Goal: Information Seeking & Learning: Learn about a topic

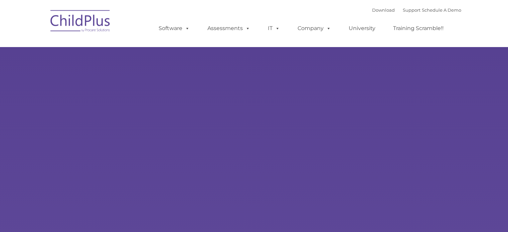
type input ""
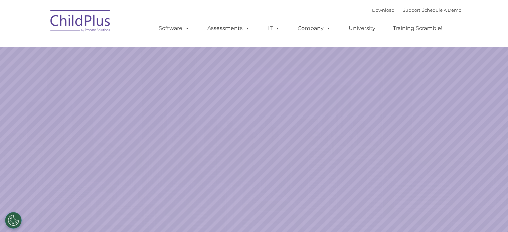
select select "MEDIUM"
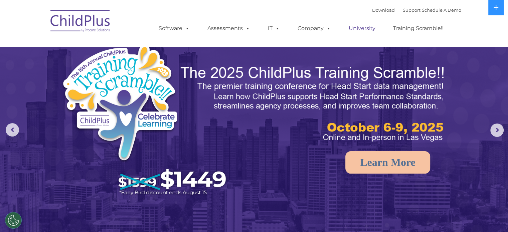
click at [365, 29] on link "University" at bounding box center [362, 28] width 40 height 13
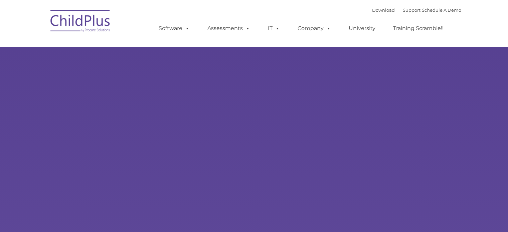
type input ""
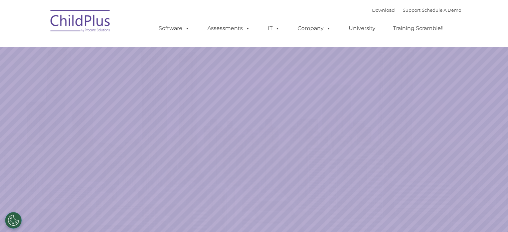
select select "MEDIUM"
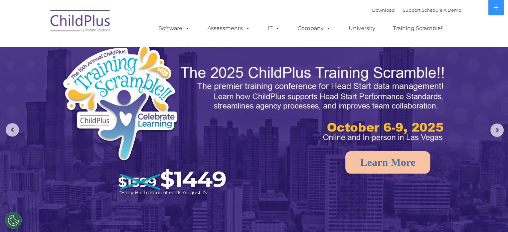
drag, startPoint x: 360, startPoint y: 29, endPoint x: 356, endPoint y: 30, distance: 4.8
click at [360, 29] on link "University" at bounding box center [362, 28] width 40 height 13
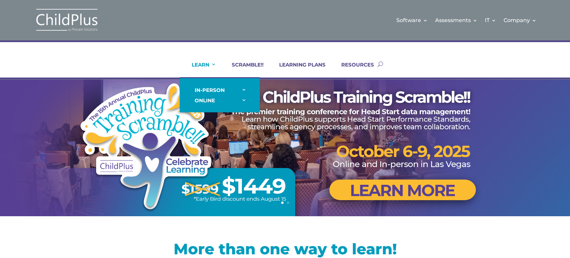
click at [205, 64] on link "LEARN" at bounding box center [199, 69] width 33 height 16
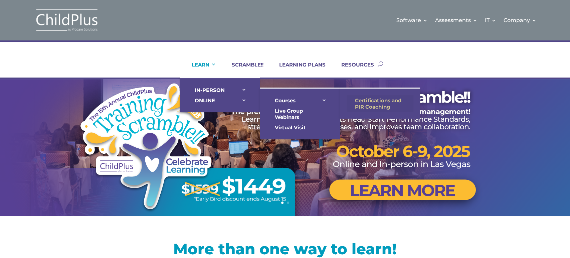
click at [365, 99] on link "Certifications and PIR Coaching" at bounding box center [380, 103] width 67 height 17
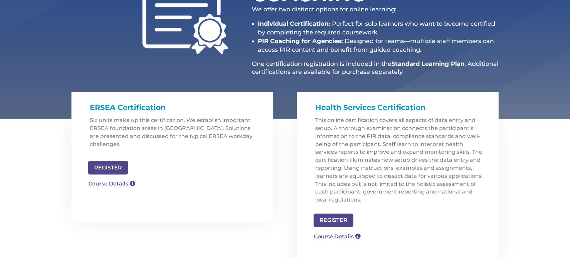
scroll to position [149, 0]
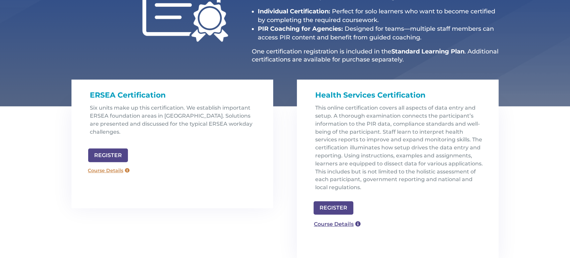
click at [98, 165] on link "Course Details" at bounding box center [109, 170] width 48 height 11
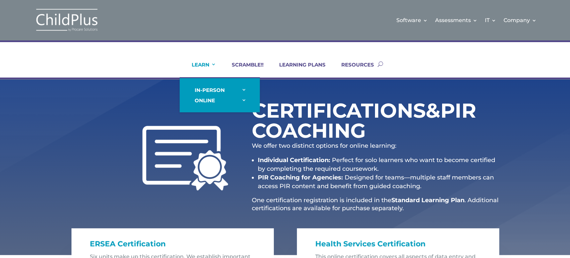
click at [213, 64] on link "LEARN" at bounding box center [199, 69] width 33 height 16
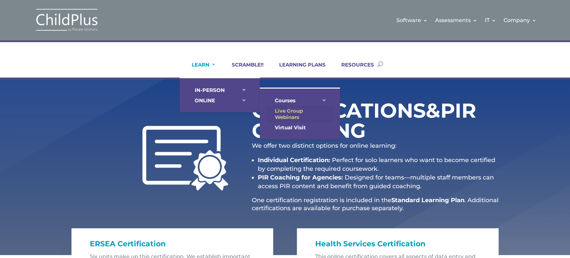
click at [302, 113] on link "Live Group Webinars" at bounding box center [300, 114] width 67 height 17
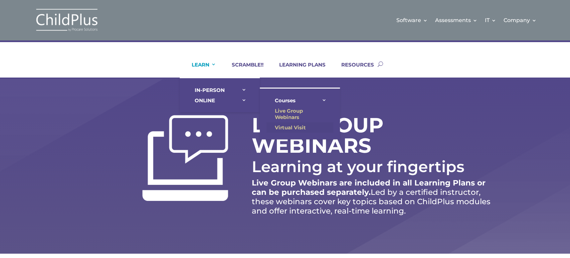
click at [286, 125] on link "Virtual Visit" at bounding box center [300, 127] width 67 height 10
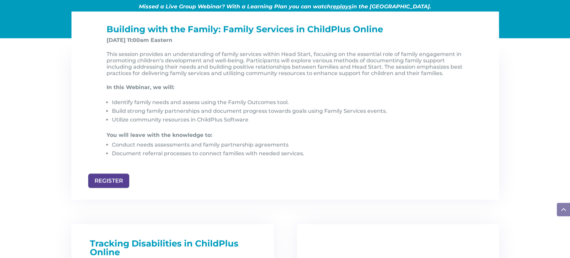
scroll to position [713, 0]
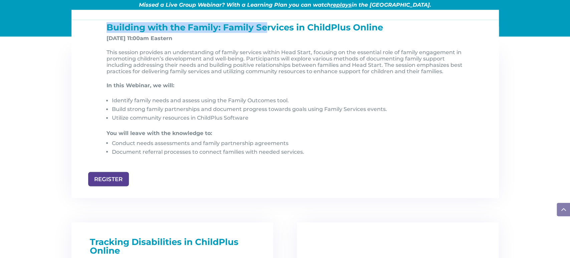
drag, startPoint x: 107, startPoint y: 25, endPoint x: 268, endPoint y: 27, distance: 161.3
click at [268, 27] on span "Building with the Family: Family Services in ChildPlus Online" at bounding box center [245, 27] width 277 height 11
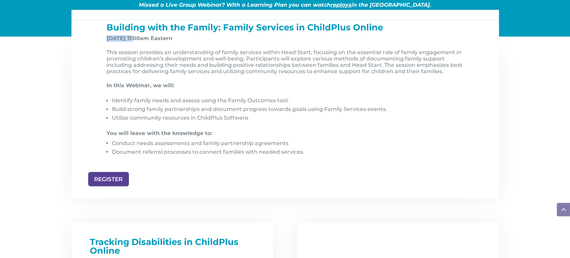
drag, startPoint x: 104, startPoint y: 39, endPoint x: 133, endPoint y: 39, distance: 29.7
click at [133, 39] on div "Building with the Family: Family Services in ChildPlus Online Nov 7, 2025, at 1…" at bounding box center [285, 97] width 367 height 148
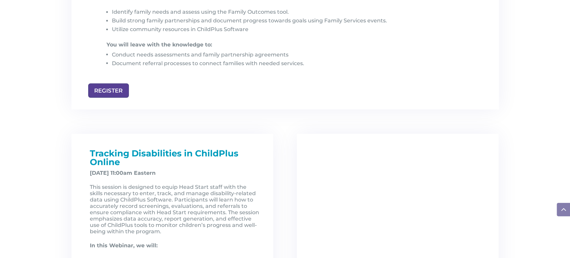
scroll to position [803, 0]
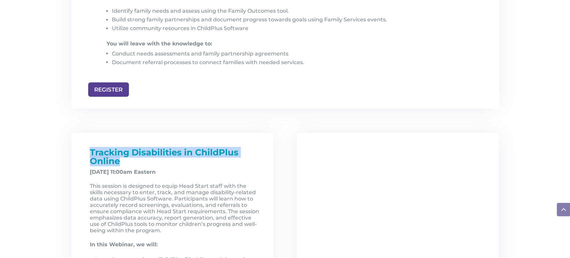
drag, startPoint x: 98, startPoint y: 152, endPoint x: 144, endPoint y: 158, distance: 46.1
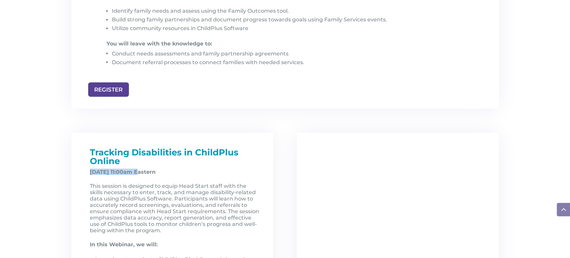
drag, startPoint x: 91, startPoint y: 172, endPoint x: 138, endPoint y: 173, distance: 47.4
click at [138, 173] on strong "December 5, 2025, at 11:00am Eastern" at bounding box center [123, 171] width 66 height 6
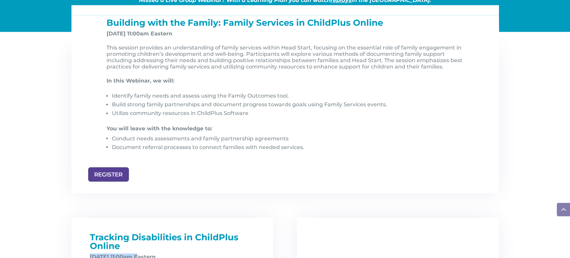
scroll to position [716, 0]
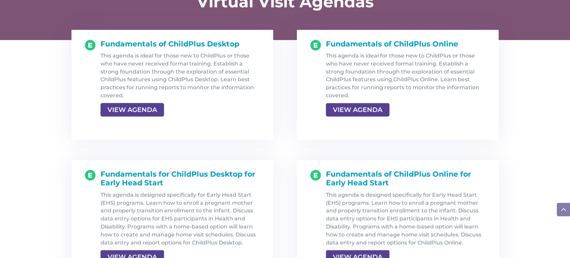
scroll to position [715, 0]
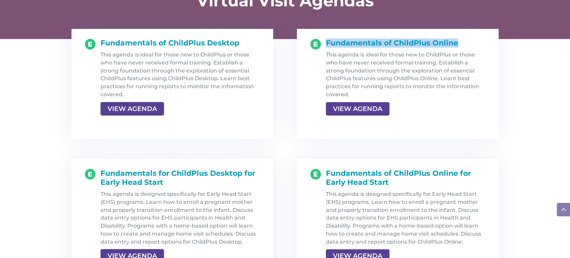
drag, startPoint x: 459, startPoint y: 41, endPoint x: 326, endPoint y: 46, distance: 132.3
click at [326, 46] on h1 "Fundamentals of ChildPlus Online" at bounding box center [406, 45] width 160 height 12
click at [346, 109] on link "VIEW AGENDA" at bounding box center [357, 109] width 62 height 12
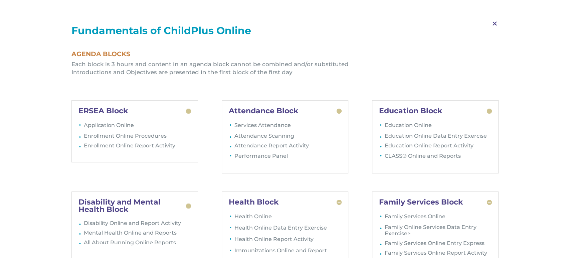
scroll to position [805, 0]
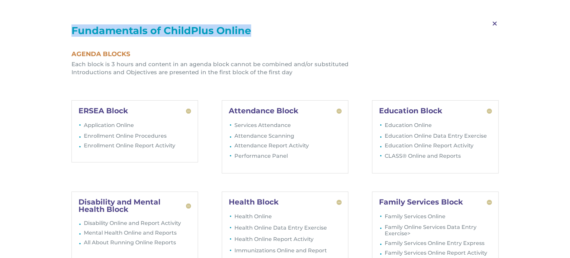
drag, startPoint x: 160, startPoint y: 31, endPoint x: 253, endPoint y: 30, distance: 93.5
click at [253, 30] on h1 "Fundamentals of ChildPlus Online" at bounding box center [285, 32] width 428 height 13
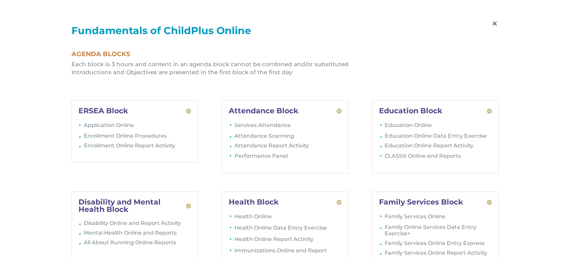
click at [492, 23] on span "M" at bounding box center [495, 23] width 20 height 19
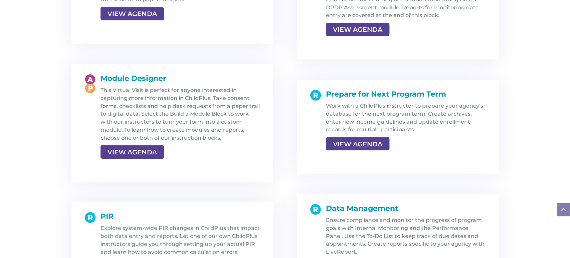
scroll to position [1162, 0]
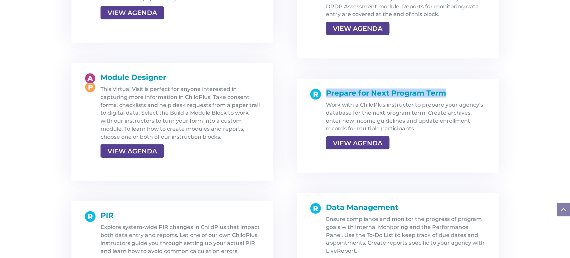
drag, startPoint x: 326, startPoint y: 93, endPoint x: 454, endPoint y: 91, distance: 128.3
click at [454, 91] on h1 "Prepare for Next Program Term" at bounding box center [406, 95] width 160 height 12
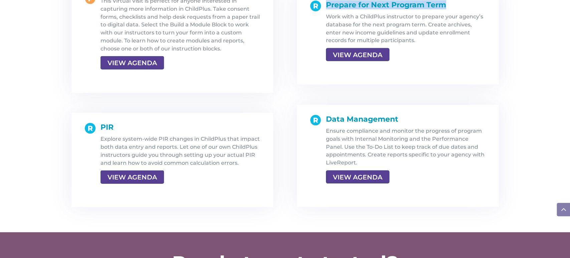
scroll to position [1252, 0]
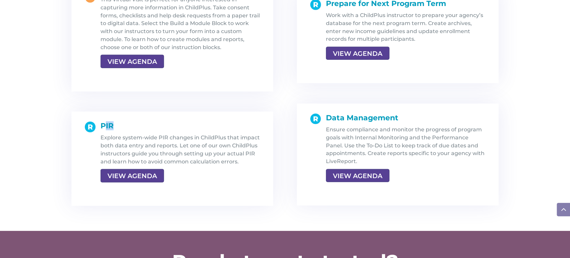
drag, startPoint x: 104, startPoint y: 126, endPoint x: 129, endPoint y: 125, distance: 24.8
click at [129, 125] on h1 "PIR" at bounding box center [181, 128] width 160 height 12
click at [365, 55] on link "VIEW AGENDA" at bounding box center [357, 53] width 62 height 12
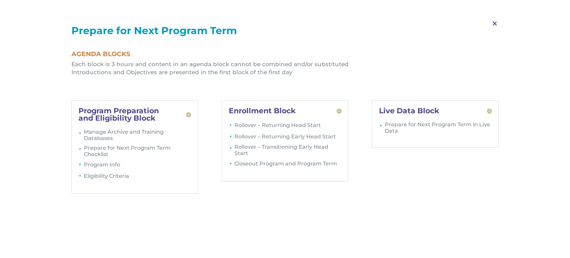
click at [494, 24] on span "M" at bounding box center [495, 23] width 20 height 19
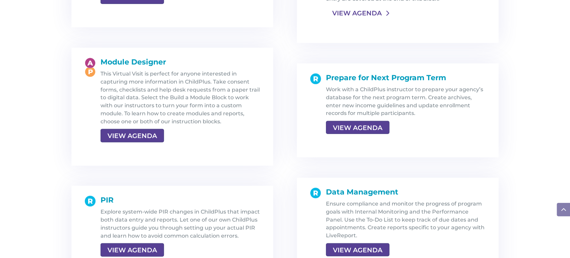
scroll to position [1163, 0]
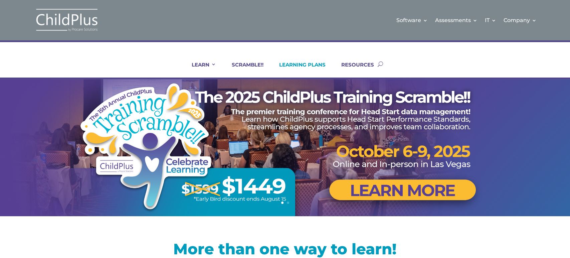
click at [298, 62] on link "LEARNING PLANS" at bounding box center [298, 69] width 55 height 16
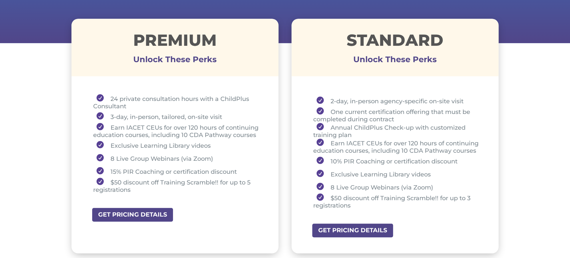
scroll to position [238, 0]
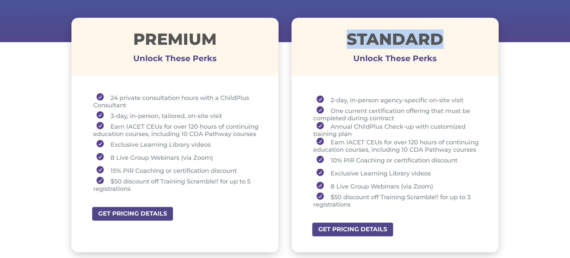
drag, startPoint x: 343, startPoint y: 42, endPoint x: 457, endPoint y: 36, distance: 114.4
click at [457, 36] on h1 "STANDARD" at bounding box center [395, 40] width 207 height 19
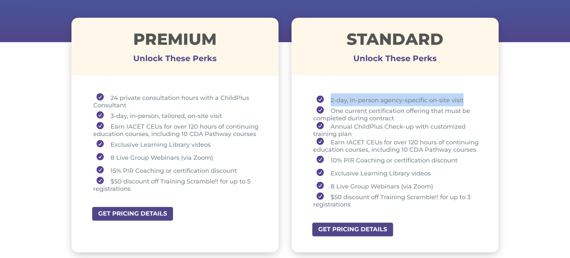
drag, startPoint x: 330, startPoint y: 100, endPoint x: 465, endPoint y: 97, distance: 134.6
click at [465, 97] on li "2-day, in-person agency-specific on-site visit" at bounding box center [397, 99] width 169 height 13
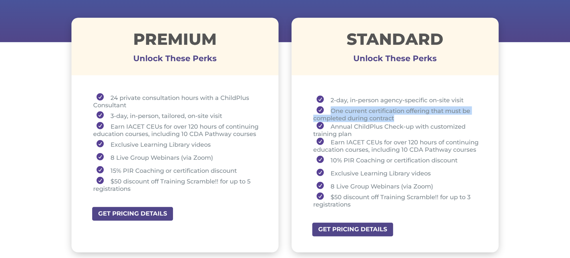
drag, startPoint x: 329, startPoint y: 110, endPoint x: 398, endPoint y: 118, distance: 69.6
click at [398, 118] on li "One current certification offering that must be completed during contract" at bounding box center [397, 114] width 169 height 16
click at [330, 112] on li "One current certification offering that must be completed during contract" at bounding box center [397, 114] width 169 height 16
drag, startPoint x: 331, startPoint y: 112, endPoint x: 408, endPoint y: 119, distance: 78.1
click at [408, 119] on li "One current certification offering that must be completed during contract" at bounding box center [397, 114] width 169 height 16
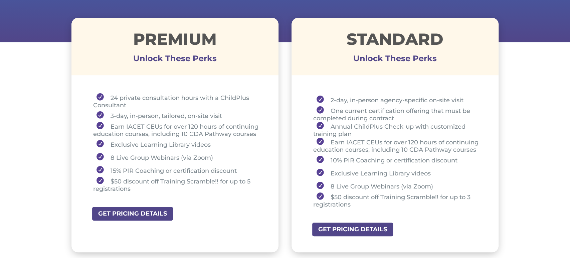
click at [329, 128] on li "Annual ChildPlus Check-up with customized training plan" at bounding box center [397, 130] width 169 height 16
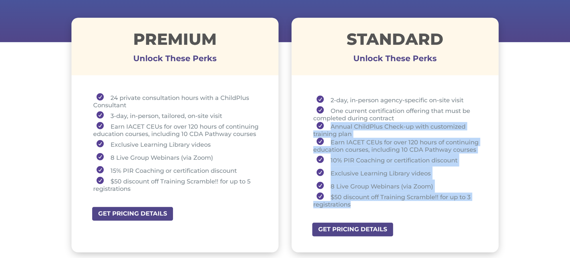
drag, startPoint x: 329, startPoint y: 124, endPoint x: 355, endPoint y: 207, distance: 86.6
click at [355, 207] on ul "2-day, in-person agency-specific on-site visit One current certification offeri…" at bounding box center [395, 153] width 174 height 121
click at [361, 130] on li "Annual ChildPlus Check-up with customized training plan" at bounding box center [397, 130] width 169 height 16
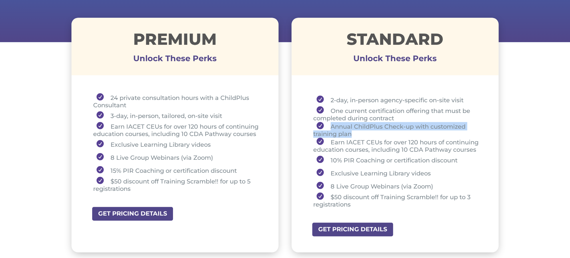
drag, startPoint x: 329, startPoint y: 124, endPoint x: 353, endPoint y: 132, distance: 25.5
click at [353, 132] on li "Annual ChildPlus Check-up with customized training plan" at bounding box center [397, 130] width 169 height 16
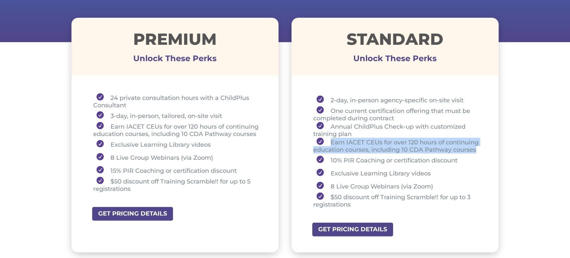
drag, startPoint x: 331, startPoint y: 141, endPoint x: 485, endPoint y: 148, distance: 153.5
click at [485, 148] on div "2-day, in-person agency-specific on-site visit One current certification offeri…" at bounding box center [395, 151] width 207 height 141
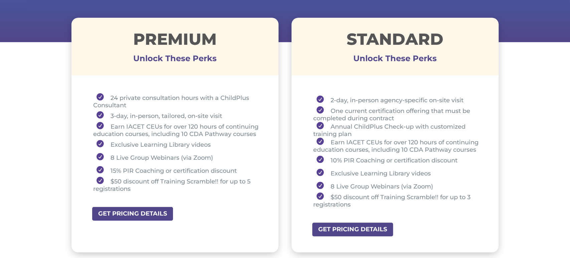
drag, startPoint x: 384, startPoint y: 154, endPoint x: 380, endPoint y: 150, distance: 6.2
click at [384, 153] on li "10% PIR Coaching or certification discount" at bounding box center [397, 159] width 169 height 13
drag, startPoint x: 372, startPoint y: 149, endPoint x: 481, endPoint y: 149, distance: 108.5
click at [478, 149] on li "Earn IACET CEUs for over 120 hours of continuing education courses, including 1…" at bounding box center [397, 146] width 169 height 16
click at [357, 175] on li "Exclusive Learning Library videos" at bounding box center [397, 172] width 169 height 13
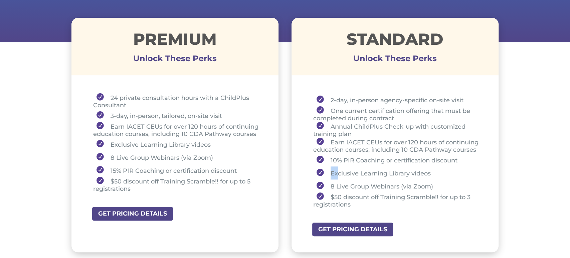
drag, startPoint x: 331, startPoint y: 173, endPoint x: 338, endPoint y: 172, distance: 6.8
click at [338, 172] on li "Exclusive Learning Library videos" at bounding box center [397, 172] width 169 height 13
click at [332, 173] on li "Exclusive Learning Library videos" at bounding box center [397, 172] width 169 height 13
drag, startPoint x: 329, startPoint y: 173, endPoint x: 433, endPoint y: 173, distance: 104.2
click at [433, 173] on li "Exclusive Learning Library videos" at bounding box center [397, 172] width 169 height 13
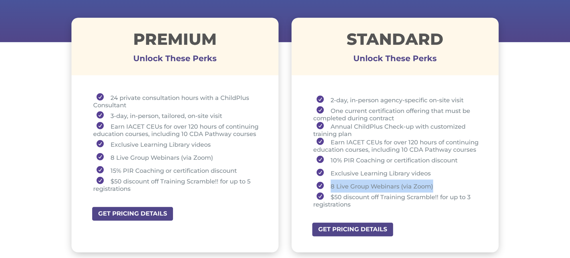
drag, startPoint x: 332, startPoint y: 186, endPoint x: 436, endPoint y: 181, distance: 103.7
click at [435, 181] on li "8 Live Group Webinars (via Zoom)" at bounding box center [397, 185] width 169 height 13
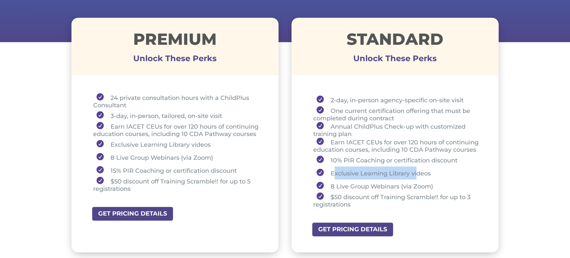
drag, startPoint x: 334, startPoint y: 172, endPoint x: 418, endPoint y: 171, distance: 84.5
click at [418, 171] on li "Exclusive Learning Library videos" at bounding box center [397, 172] width 169 height 13
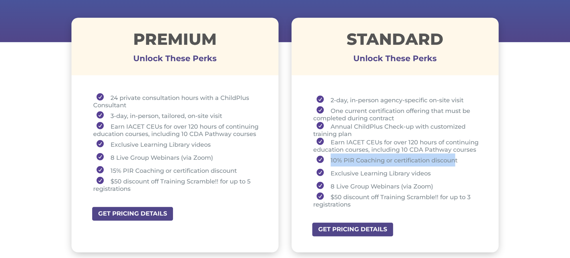
drag, startPoint x: 329, startPoint y: 160, endPoint x: 457, endPoint y: 159, distance: 128.6
click at [457, 159] on li "10% PIR Coaching or certification discount" at bounding box center [397, 159] width 169 height 13
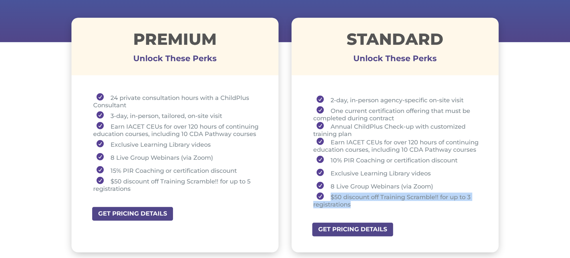
drag, startPoint x: 330, startPoint y: 196, endPoint x: 356, endPoint y: 203, distance: 27.0
click at [356, 203] on li "$50 discount off Training Scramble!! for up to 3 registrations" at bounding box center [397, 200] width 169 height 16
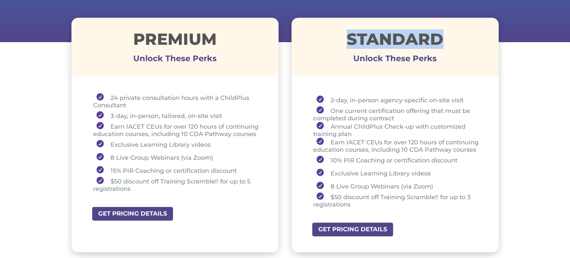
drag, startPoint x: 345, startPoint y: 41, endPoint x: 454, endPoint y: 42, distance: 108.2
click at [453, 42] on h1 "STANDARD" at bounding box center [395, 40] width 207 height 19
click at [350, 40] on h1 "STANDARD" at bounding box center [395, 40] width 207 height 19
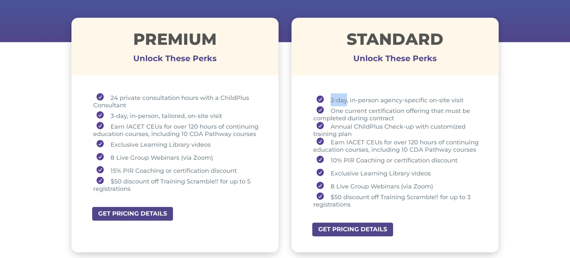
drag, startPoint x: 331, startPoint y: 100, endPoint x: 347, endPoint y: 103, distance: 16.0
click at [346, 100] on li "2-day, in-person agency-specific on-site visit" at bounding box center [397, 99] width 169 height 13
drag, startPoint x: 334, startPoint y: 109, endPoint x: 339, endPoint y: 113, distance: 5.9
click at [339, 113] on li "One current certification offering that must be completed during contract" at bounding box center [397, 114] width 169 height 16
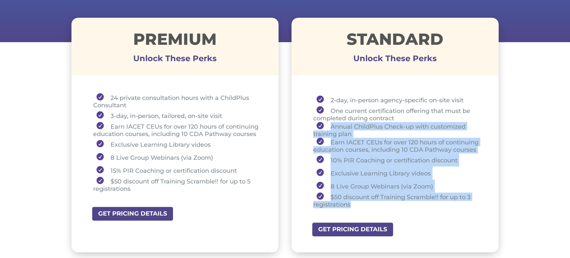
drag, startPoint x: 329, startPoint y: 126, endPoint x: 358, endPoint y: 204, distance: 83.7
click at [358, 204] on ul "2-day, in-person agency-specific on-site visit One current certification offeri…" at bounding box center [395, 153] width 174 height 121
click at [389, 160] on li "10% PIR Coaching or certification discount" at bounding box center [397, 159] width 169 height 13
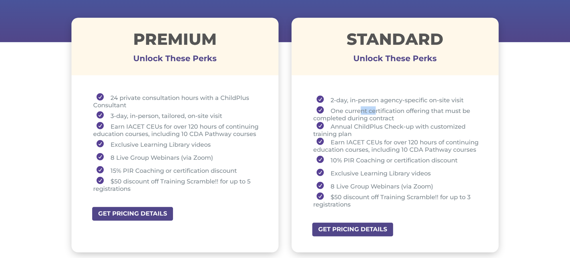
drag, startPoint x: 362, startPoint y: 111, endPoint x: 377, endPoint y: 112, distance: 15.4
click at [377, 112] on li "One current certification offering that must be completed during contract" at bounding box center [397, 114] width 169 height 16
drag, startPoint x: 331, startPoint y: 173, endPoint x: 340, endPoint y: 173, distance: 9.0
click at [340, 173] on li "Exclusive Learning Library videos" at bounding box center [397, 172] width 169 height 13
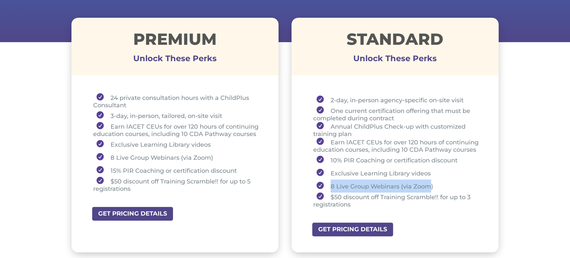
drag, startPoint x: 330, startPoint y: 186, endPoint x: 431, endPoint y: 184, distance: 101.2
click at [431, 184] on li "8 Live Group Webinars (via Zoom)" at bounding box center [397, 185] width 169 height 13
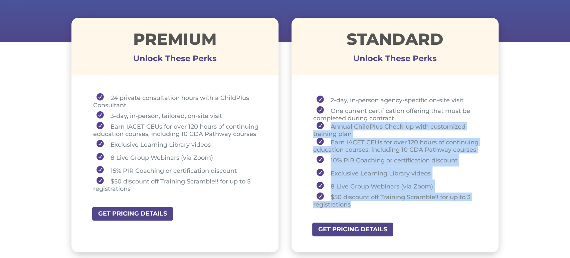
drag, startPoint x: 330, startPoint y: 127, endPoint x: 356, endPoint y: 200, distance: 78.3
click at [356, 200] on ul "2-day, in-person agency-specific on-site visit One current certification offeri…" at bounding box center [395, 153] width 174 height 121
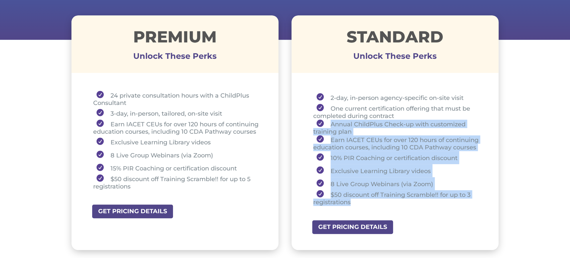
scroll to position [240, 0]
click at [327, 123] on li "Annual ChildPlus Check-up with customized training plan" at bounding box center [397, 128] width 169 height 16
drag, startPoint x: 327, startPoint y: 123, endPoint x: 386, endPoint y: 193, distance: 91.3
click at [385, 193] on ul "2-day, in-person agency-specific on-site visit One current certification offeri…" at bounding box center [395, 151] width 174 height 121
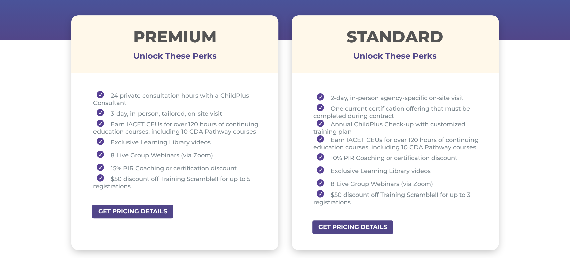
click at [379, 206] on ul "2-day, in-person agency-specific on-site visit One current certification offeri…" at bounding box center [395, 151] width 174 height 121
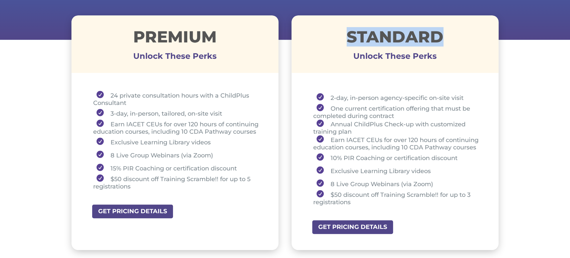
drag, startPoint x: 346, startPoint y: 34, endPoint x: 446, endPoint y: 39, distance: 99.7
click at [446, 39] on h1 "STANDARD" at bounding box center [395, 38] width 207 height 19
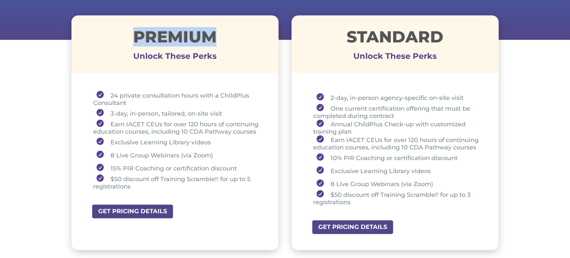
drag, startPoint x: 137, startPoint y: 37, endPoint x: 216, endPoint y: 41, distance: 79.9
click at [216, 41] on h1 "Premium" at bounding box center [174, 38] width 207 height 19
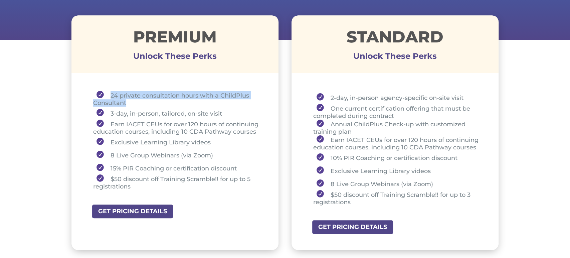
drag, startPoint x: 109, startPoint y: 95, endPoint x: 131, endPoint y: 104, distance: 24.0
click at [131, 103] on li "24 private consultation hours with a ChildPlus Consultant" at bounding box center [177, 99] width 169 height 16
click at [109, 94] on li "24 private consultation hours with a ChildPlus Consultant" at bounding box center [177, 99] width 169 height 16
click at [333, 71] on div "STANDARD Unlock These Perks" at bounding box center [395, 43] width 207 height 57
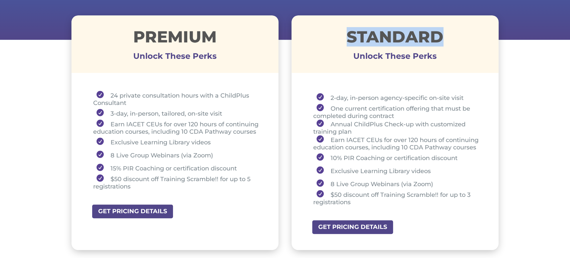
drag, startPoint x: 345, startPoint y: 38, endPoint x: 459, endPoint y: 41, distance: 113.6
click at [459, 41] on h1 "STANDARD" at bounding box center [395, 38] width 207 height 19
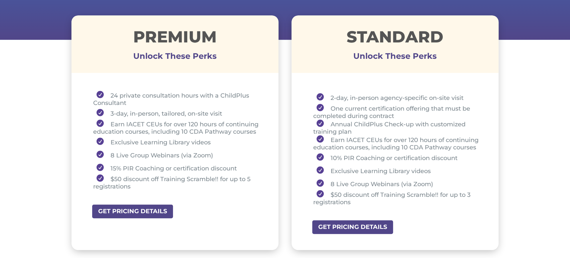
click at [327, 95] on li "2-day, in-person agency-specific on-site visit" at bounding box center [397, 97] width 169 height 13
click at [330, 96] on li "2-day, in-person agency-specific on-site visit" at bounding box center [397, 97] width 169 height 13
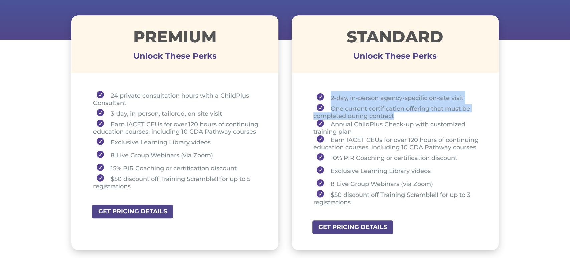
drag, startPoint x: 330, startPoint y: 96, endPoint x: 403, endPoint y: 115, distance: 75.8
click at [403, 115] on ul "2-day, in-person agency-specific on-site visit One current certification offeri…" at bounding box center [395, 151] width 174 height 121
click at [333, 101] on li "2-day, in-person agency-specific on-site visit" at bounding box center [397, 97] width 169 height 13
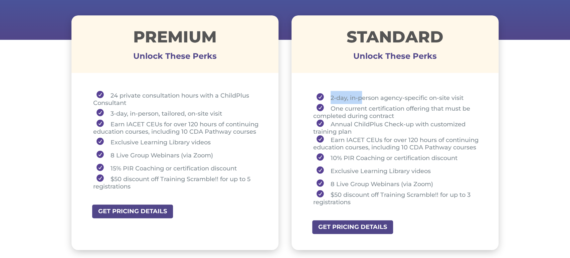
drag, startPoint x: 329, startPoint y: 98, endPoint x: 361, endPoint y: 92, distance: 32.6
click at [361, 92] on li "2-day, in-person agency-specific on-site visit" at bounding box center [397, 97] width 169 height 13
drag, startPoint x: 331, startPoint y: 107, endPoint x: 382, endPoint y: 107, distance: 51.1
click at [382, 107] on li "One current certification offering that must be completed during contract" at bounding box center [397, 112] width 169 height 16
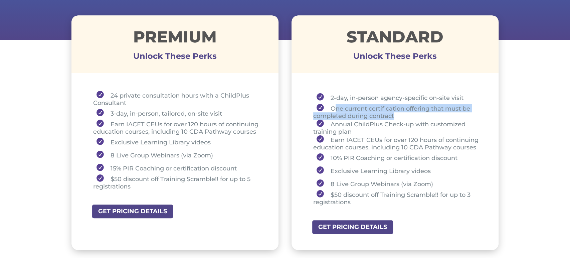
drag, startPoint x: 395, startPoint y: 114, endPoint x: 333, endPoint y: 109, distance: 62.4
click at [333, 109] on li "One current certification offering that must be completed during contract" at bounding box center [397, 112] width 169 height 16
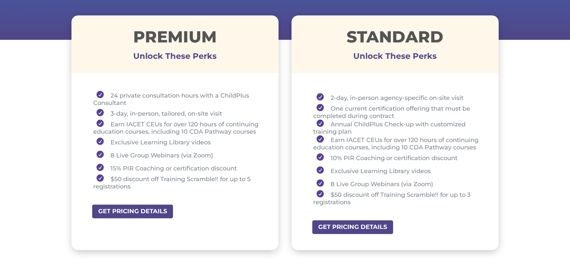
click at [338, 132] on li "Annual ChildPlus Check-up with customized training plan" at bounding box center [397, 128] width 169 height 16
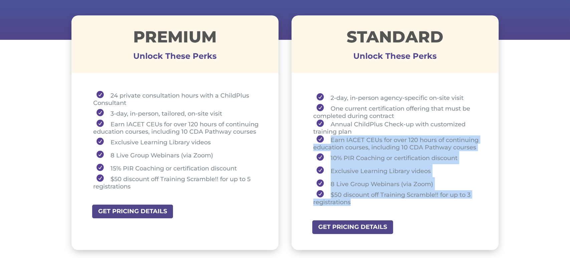
drag, startPoint x: 329, startPoint y: 138, endPoint x: 405, endPoint y: 200, distance: 98.6
click at [405, 200] on ul "2-day, in-person agency-specific on-site visit One current certification offeri…" at bounding box center [395, 151] width 174 height 121
click at [355, 152] on li "10% PIR Coaching or certification discount" at bounding box center [397, 157] width 169 height 13
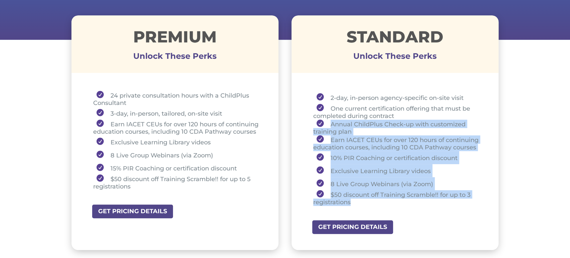
drag, startPoint x: 328, startPoint y: 123, endPoint x: 358, endPoint y: 204, distance: 86.2
click at [358, 204] on ul "2-day, in-person agency-specific on-site visit One current certification offeri…" at bounding box center [395, 151] width 174 height 121
click at [330, 140] on li "Earn IACET CEUs for over 120 hours of continuing education courses, including 1…" at bounding box center [397, 143] width 169 height 16
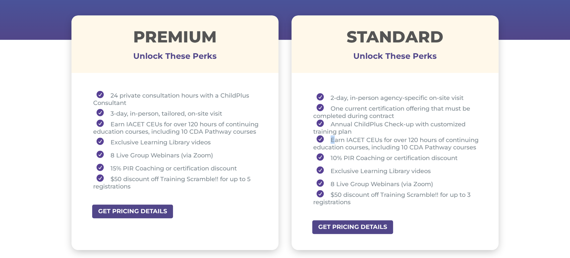
click at [334, 139] on li "Earn IACET CEUs for over 120 hours of continuing education courses, including 1…" at bounding box center [397, 143] width 169 height 16
drag, startPoint x: 331, startPoint y: 169, endPoint x: 431, endPoint y: 169, distance: 99.2
click at [431, 169] on li "Exclusive Learning Library videos" at bounding box center [397, 170] width 169 height 13
drag, startPoint x: 331, startPoint y: 183, endPoint x: 434, endPoint y: 183, distance: 103.2
click at [433, 184] on li "8 Live Group Webinars (via Zoom)" at bounding box center [397, 183] width 169 height 13
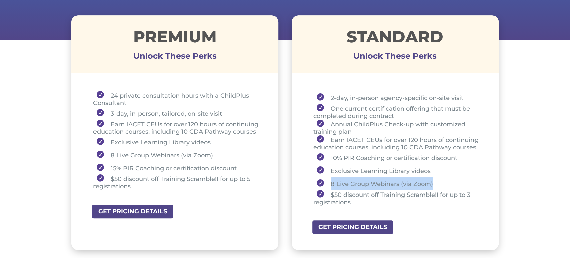
click at [348, 184] on li "8 Live Group Webinars (via Zoom)" at bounding box center [397, 183] width 169 height 13
drag, startPoint x: 329, startPoint y: 182, endPoint x: 434, endPoint y: 183, distance: 105.2
click at [434, 183] on li "8 Live Group Webinars (via Zoom)" at bounding box center [397, 183] width 169 height 13
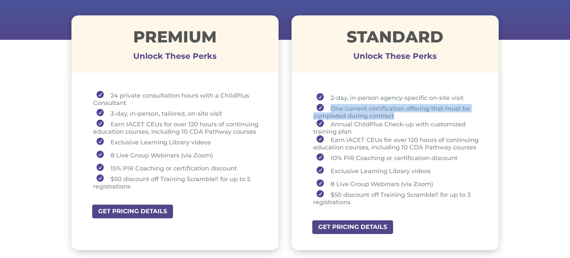
drag, startPoint x: 331, startPoint y: 110, endPoint x: 396, endPoint y: 115, distance: 65.3
click at [396, 115] on li "One current certification offering that must be completed during contract" at bounding box center [397, 112] width 169 height 16
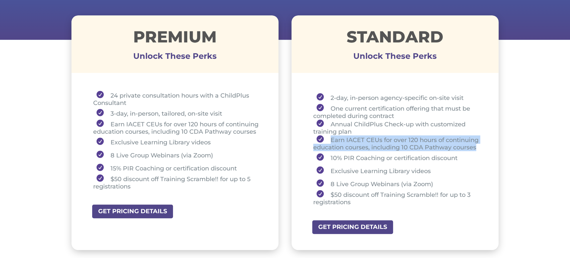
drag, startPoint x: 331, startPoint y: 139, endPoint x: 478, endPoint y: 146, distance: 147.1
click at [478, 145] on li "Earn IACET CEUs for over 120 hours of continuing education courses, including 1…" at bounding box center [397, 143] width 169 height 16
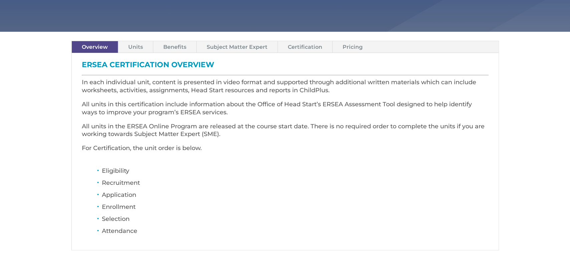
scroll to position [178, 0]
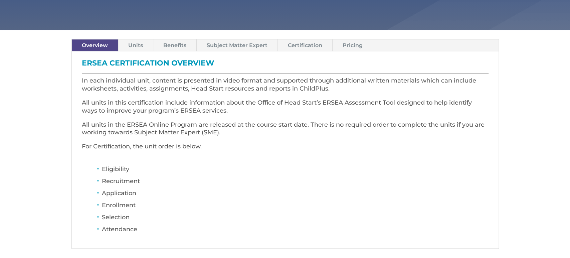
click at [128, 43] on link "Units" at bounding box center [135, 45] width 35 height 12
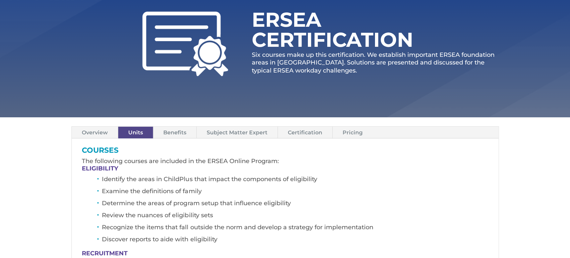
scroll to position [91, 0]
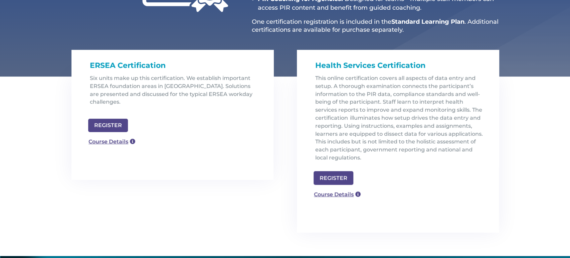
scroll to position [179, 0]
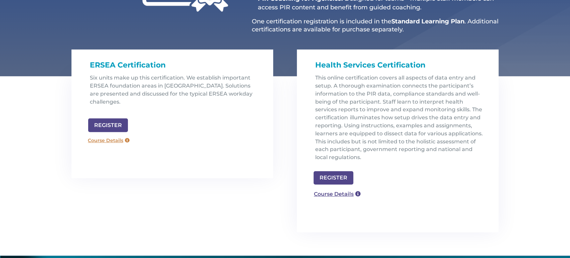
click at [111, 135] on link "Course Details" at bounding box center [109, 140] width 48 height 11
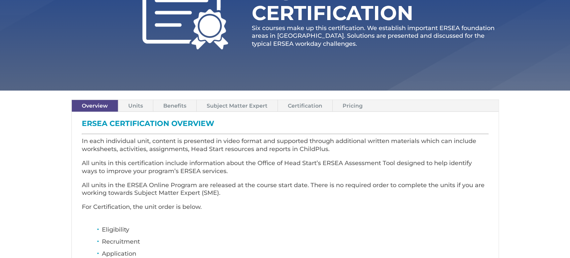
scroll to position [119, 0]
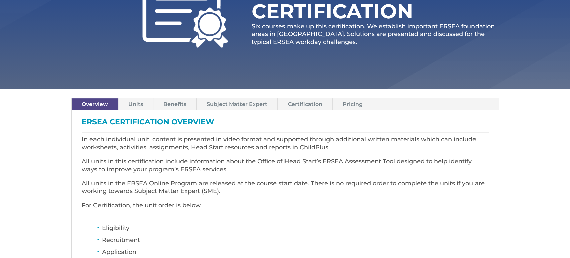
click at [303, 106] on link "Certification" at bounding box center [305, 104] width 54 height 12
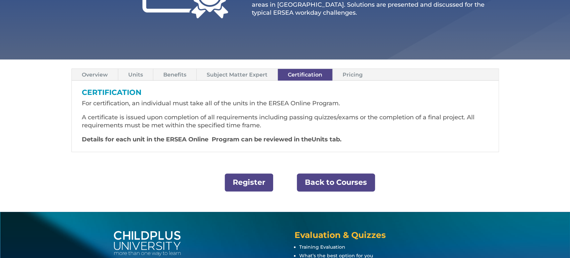
scroll to position [149, 0]
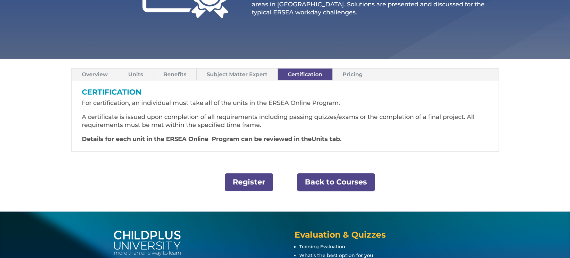
click at [351, 73] on link "Pricing" at bounding box center [353, 74] width 40 height 12
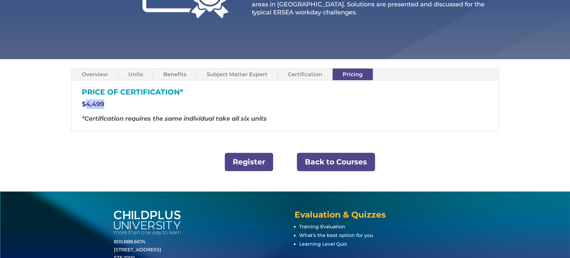
drag, startPoint x: 85, startPoint y: 103, endPoint x: 108, endPoint y: 104, distance: 23.1
click at [108, 104] on p "$4,499" at bounding box center [285, 107] width 407 height 16
click at [310, 162] on link "Back to Courses" at bounding box center [336, 162] width 78 height 18
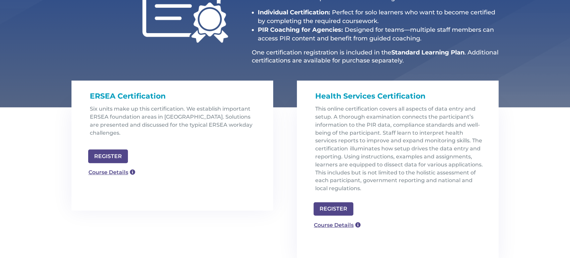
scroll to position [149, 0]
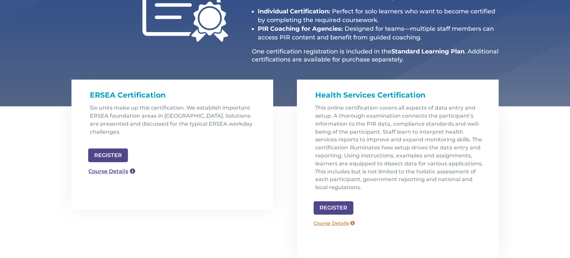
click at [338, 222] on link "Course Details" at bounding box center [334, 223] width 48 height 11
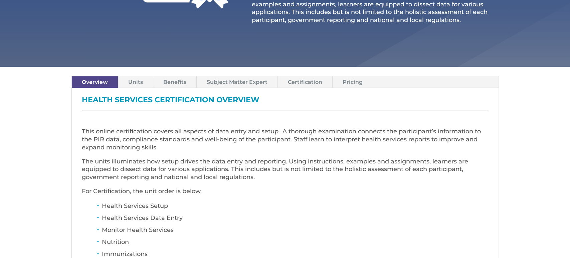
scroll to position [179, 0]
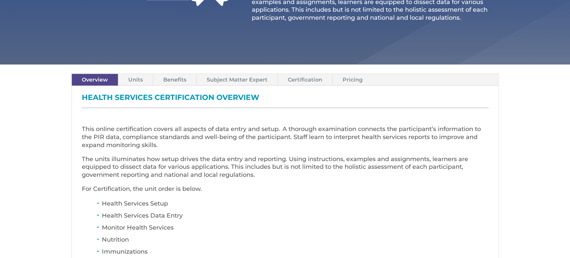
click at [352, 75] on link "Pricing" at bounding box center [353, 80] width 40 height 12
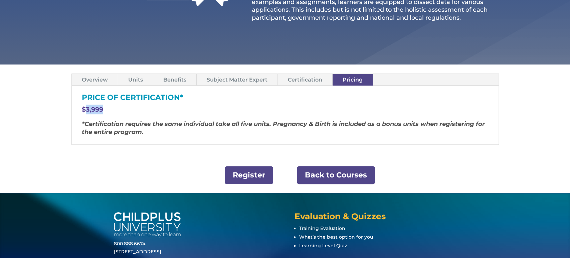
drag, startPoint x: 87, startPoint y: 108, endPoint x: 105, endPoint y: 107, distance: 18.8
click at [105, 107] on p "$3,999" at bounding box center [285, 113] width 407 height 16
